Goal: Communication & Community: Share content

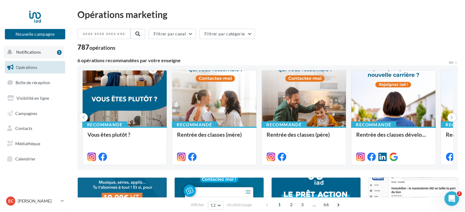
click at [34, 53] on span "Notifications" at bounding box center [28, 51] width 25 height 5
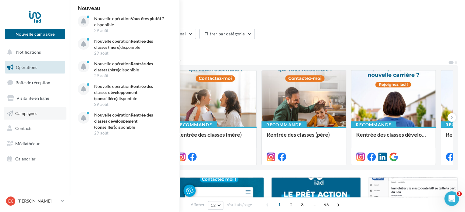
click at [24, 115] on span "Campagnes" at bounding box center [26, 112] width 22 height 5
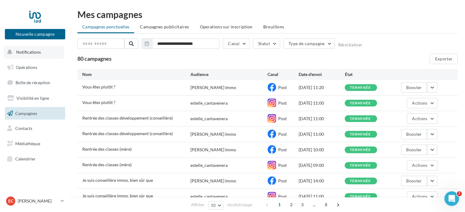
click at [29, 52] on span "Notifications" at bounding box center [28, 51] width 25 height 5
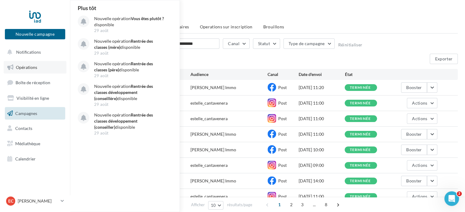
click at [29, 68] on span "Opérations" at bounding box center [26, 67] width 21 height 5
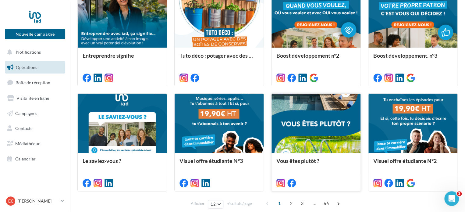
scroll to position [305, 0]
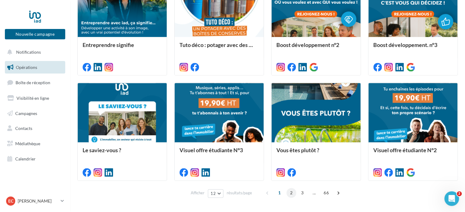
click at [292, 193] on span "2" at bounding box center [292, 193] width 10 height 10
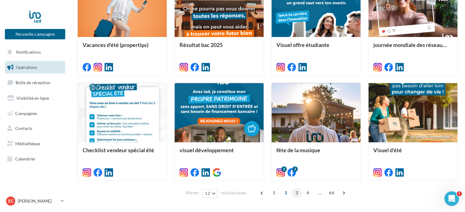
click at [297, 195] on span "3" at bounding box center [297, 193] width 10 height 10
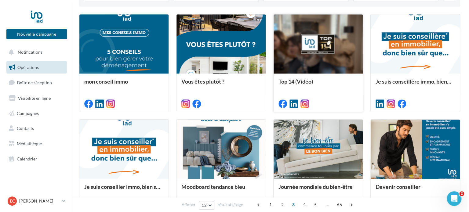
scroll to position [183, 0]
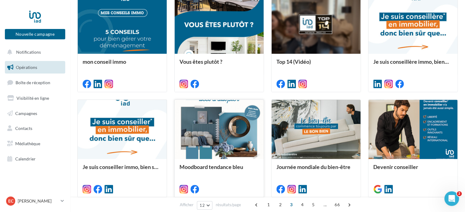
click at [238, 141] on div at bounding box center [219, 130] width 89 height 60
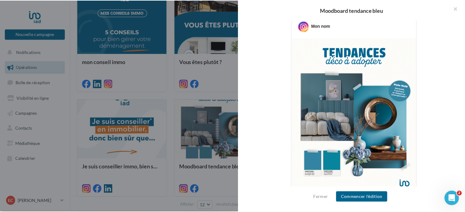
scroll to position [63, 0]
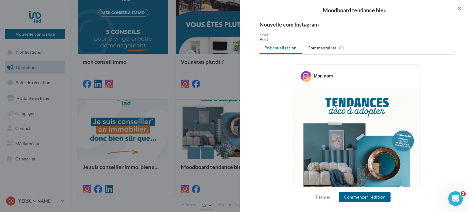
click at [462, 11] on button "button" at bounding box center [456, 9] width 24 height 18
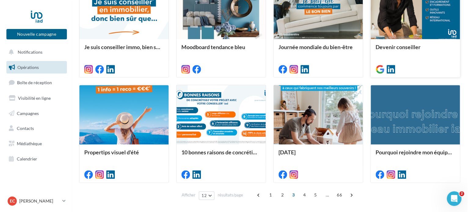
scroll to position [305, 0]
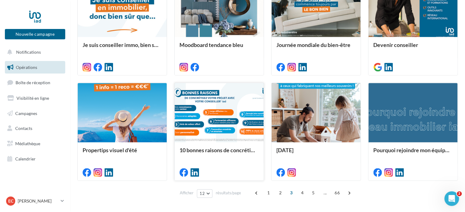
click at [222, 131] on div at bounding box center [219, 113] width 89 height 60
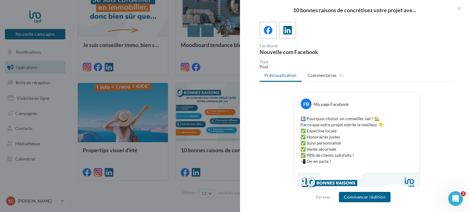
scroll to position [88, 0]
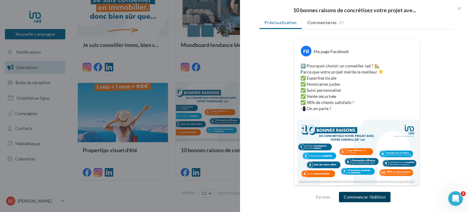
click at [375, 199] on button "Commencer l'édition" at bounding box center [365, 197] width 52 height 10
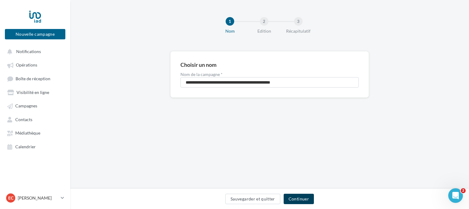
click at [302, 201] on button "Continuer" at bounding box center [298, 199] width 30 height 10
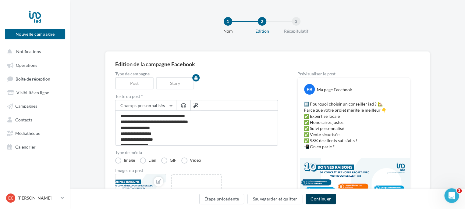
click at [328, 199] on button "Continuer" at bounding box center [321, 199] width 30 height 10
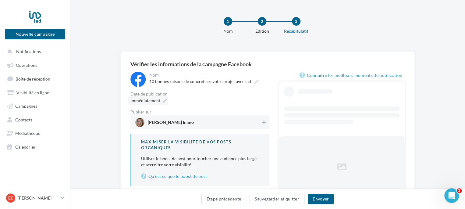
click at [161, 100] on div "Immédiatement" at bounding box center [148, 100] width 40 height 9
click at [166, 102] on icon at bounding box center [165, 101] width 4 height 4
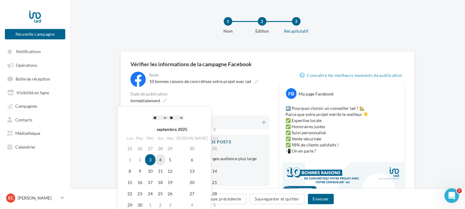
click at [164, 158] on td "4" at bounding box center [161, 159] width 10 height 11
click at [163, 117] on select "* * * * * * * * * * ** ** ** ** ** ** ** ** ** ** ** ** ** **" at bounding box center [159, 117] width 15 height 5
click at [189, 94] on div "Date de publication" at bounding box center [200, 94] width 139 height 4
click at [194, 97] on div "Immédiatement" at bounding box center [200, 100] width 139 height 9
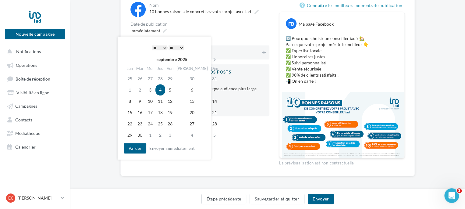
scroll to position [73, 0]
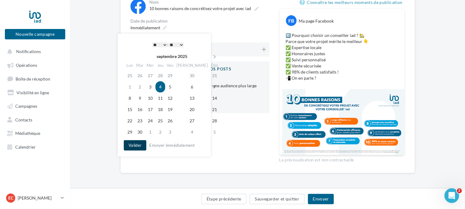
click at [142, 146] on button "Valider" at bounding box center [135, 145] width 23 height 10
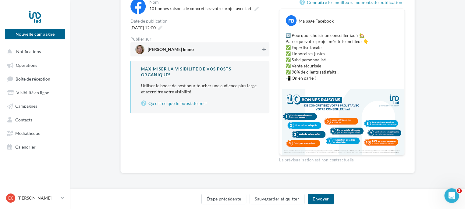
click at [264, 51] on icon at bounding box center [264, 49] width 4 height 4
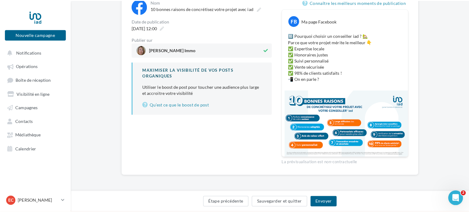
scroll to position [42, 0]
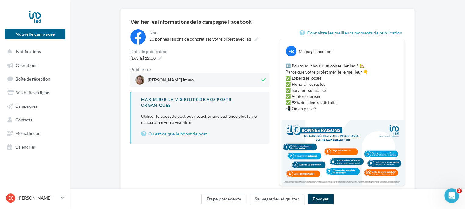
click at [321, 196] on button "Envoyer" at bounding box center [321, 199] width 26 height 10
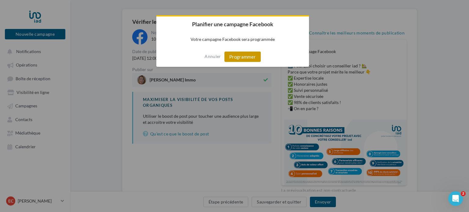
click at [251, 59] on button "Programmer" at bounding box center [242, 57] width 36 height 10
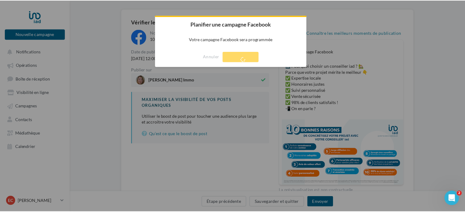
scroll to position [10, 0]
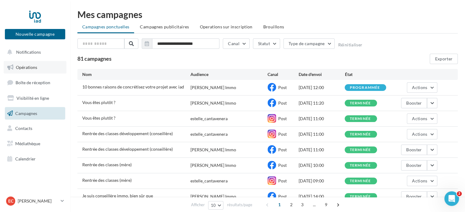
click at [29, 69] on span "Opérations" at bounding box center [26, 67] width 21 height 5
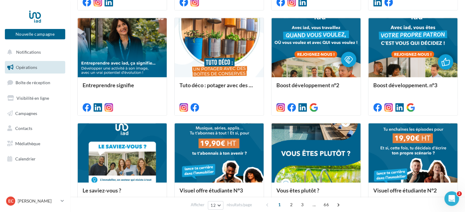
scroll to position [324, 0]
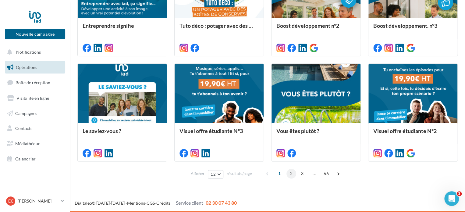
click at [289, 177] on span "2" at bounding box center [292, 174] width 10 height 10
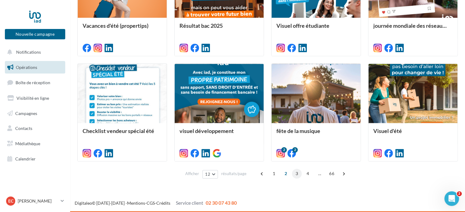
click at [295, 174] on span "3" at bounding box center [297, 174] width 10 height 10
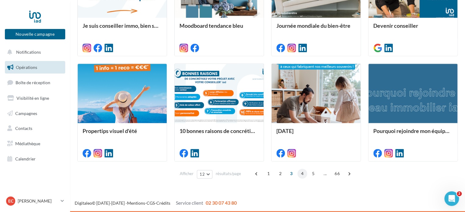
click at [301, 175] on span "4" at bounding box center [303, 174] width 10 height 10
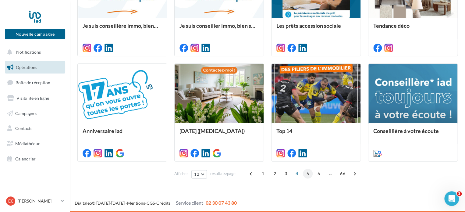
click at [309, 174] on span "5" at bounding box center [308, 174] width 10 height 10
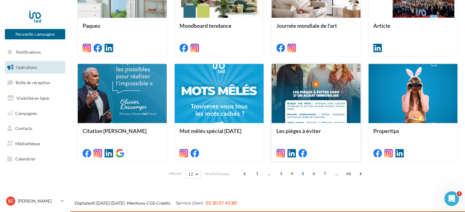
click at [331, 103] on div at bounding box center [316, 94] width 89 height 60
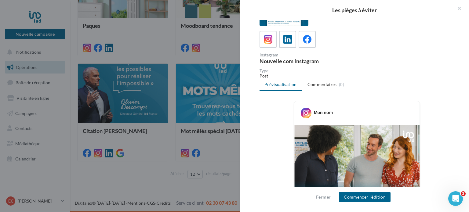
scroll to position [0, 0]
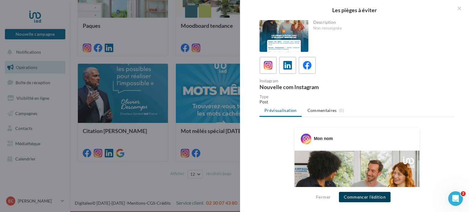
click at [354, 195] on button "Commencer l'édition" at bounding box center [365, 197] width 52 height 10
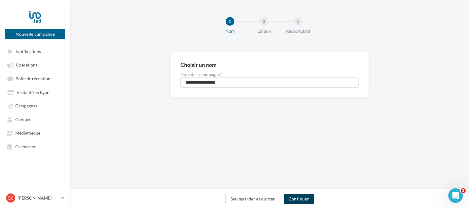
click at [300, 200] on button "Continuer" at bounding box center [298, 199] width 30 height 10
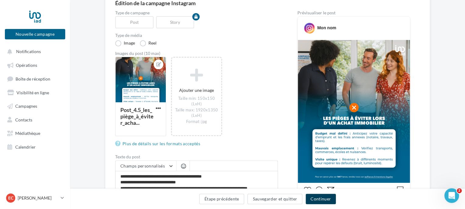
click at [331, 197] on button "Continuer" at bounding box center [321, 199] width 30 height 10
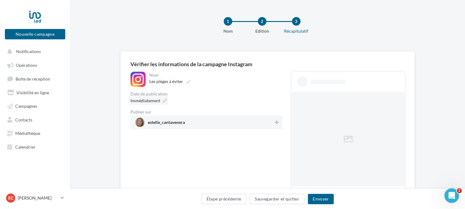
click at [166, 102] on icon at bounding box center [165, 101] width 4 height 4
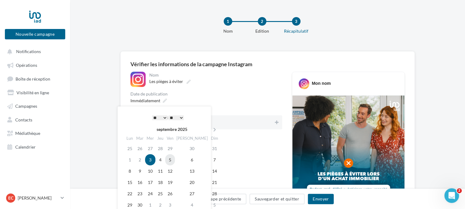
click at [175, 162] on td "5" at bounding box center [170, 159] width 10 height 11
click at [162, 118] on select "* * * * * * * * * * ** ** ** ** ** ** ** ** ** ** ** ** ** **" at bounding box center [159, 117] width 15 height 5
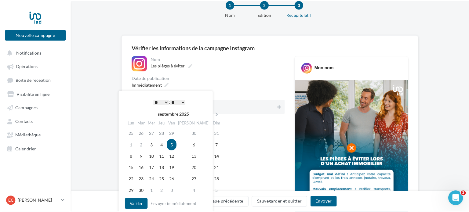
scroll to position [61, 0]
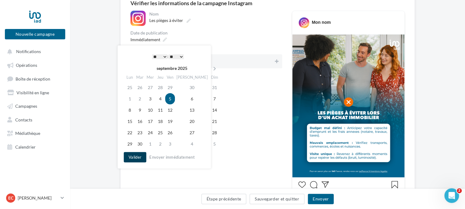
click at [141, 158] on button "Valider" at bounding box center [135, 157] width 23 height 10
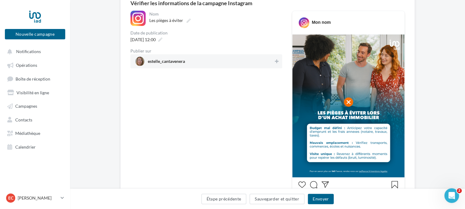
drag, startPoint x: 271, startPoint y: 62, endPoint x: 274, endPoint y: 66, distance: 4.8
click at [271, 62] on span "estelle_cantavenera" at bounding box center [204, 61] width 138 height 9
click at [323, 202] on button "Envoyer" at bounding box center [321, 199] width 26 height 10
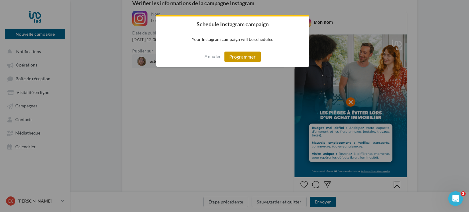
click at [251, 57] on button "Programmer" at bounding box center [242, 57] width 36 height 10
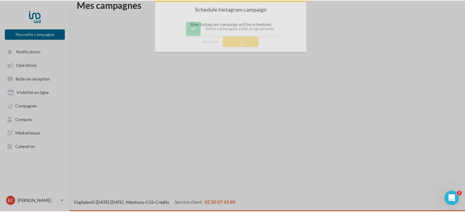
scroll to position [10, 0]
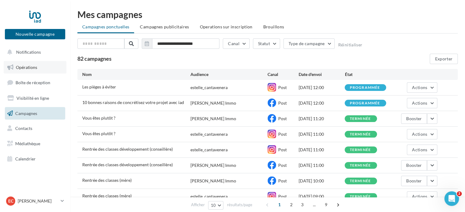
click at [15, 66] on link "Opérations" at bounding box center [35, 67] width 63 height 13
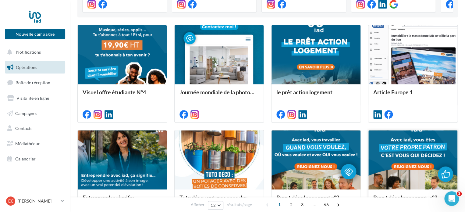
scroll to position [305, 0]
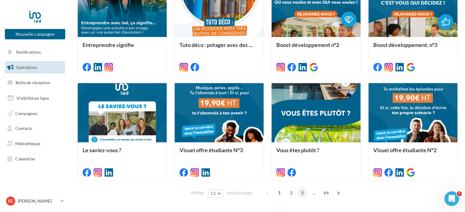
click at [307, 194] on span "3" at bounding box center [303, 193] width 10 height 10
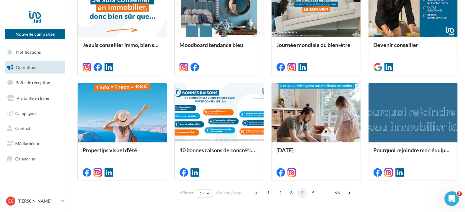
click at [305, 193] on span "4" at bounding box center [303, 193] width 10 height 10
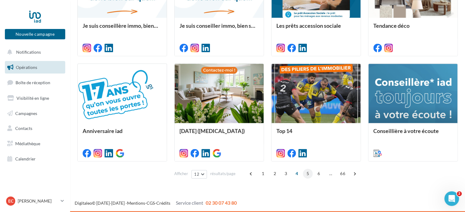
click at [305, 173] on span "5" at bounding box center [308, 174] width 10 height 10
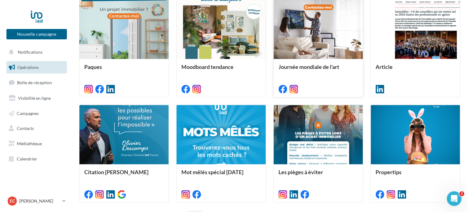
scroll to position [324, 0]
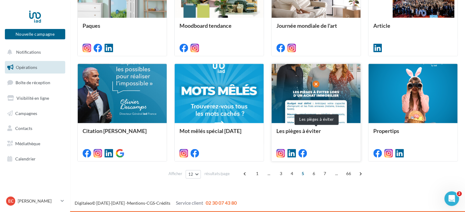
click at [328, 138] on div "Les pièges à éviter" at bounding box center [316, 134] width 79 height 12
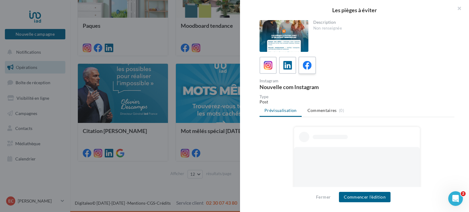
click at [308, 65] on icon at bounding box center [307, 65] width 9 height 9
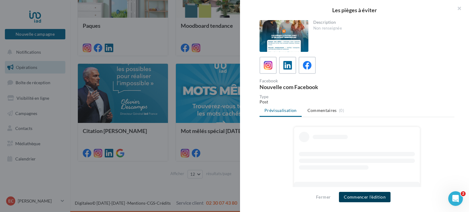
click at [358, 195] on button "Commencer l'édition" at bounding box center [365, 197] width 52 height 10
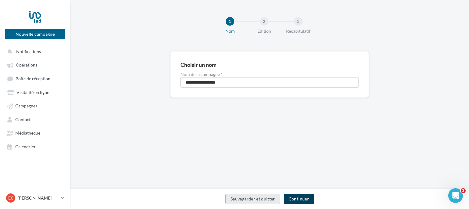
click at [298, 202] on button "Continuer" at bounding box center [298, 199] width 30 height 10
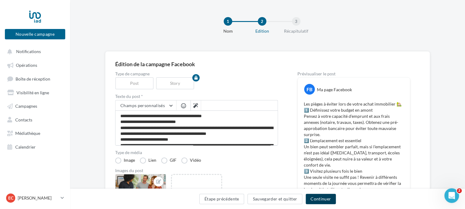
click at [314, 197] on button "Continuer" at bounding box center [321, 199] width 30 height 10
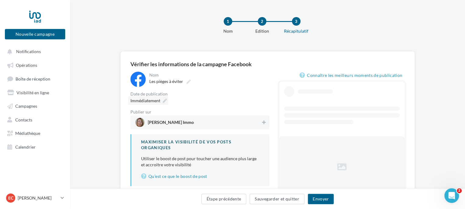
click at [166, 101] on icon at bounding box center [165, 101] width 4 height 4
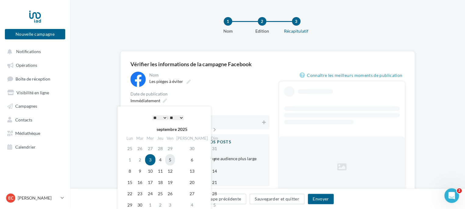
click at [173, 162] on td "5" at bounding box center [170, 159] width 10 height 11
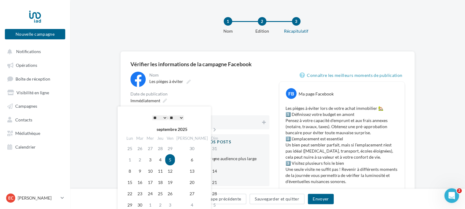
click at [165, 115] on select "* * * * * * * * * * ** ** ** ** ** ** ** ** ** ** ** ** ** **" at bounding box center [159, 117] width 15 height 5
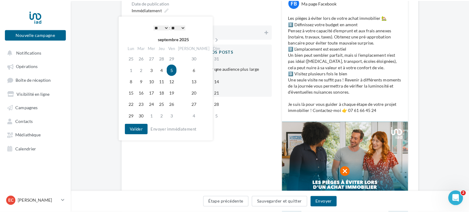
scroll to position [92, 0]
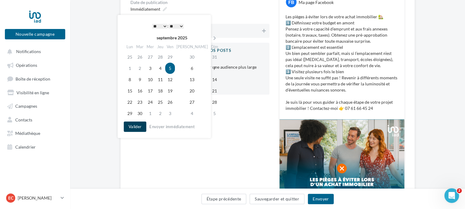
click at [139, 128] on button "Valider" at bounding box center [135, 126] width 23 height 10
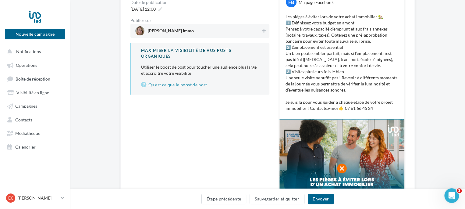
click at [234, 30] on span "[PERSON_NAME] Immo" at bounding box center [198, 30] width 126 height 9
click at [328, 200] on button "Envoyer" at bounding box center [321, 199] width 26 height 10
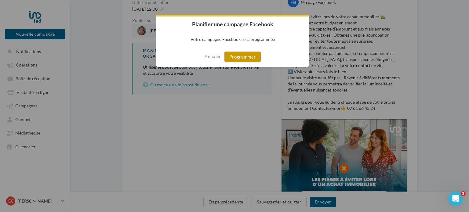
click at [249, 58] on button "Programmer" at bounding box center [242, 57] width 36 height 10
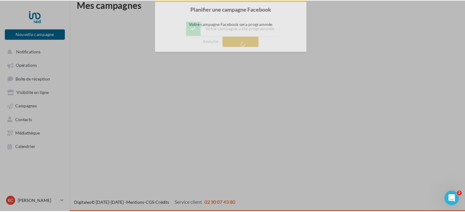
scroll to position [10, 0]
